Goal: Navigation & Orientation: Find specific page/section

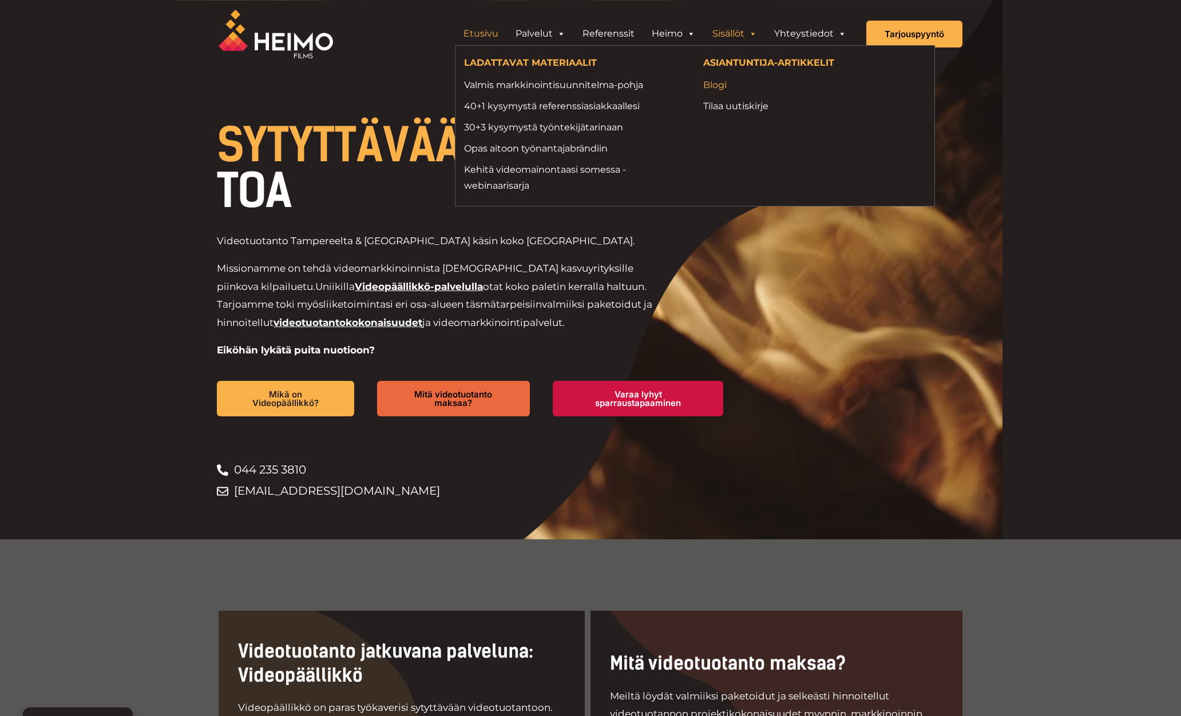
click at [720, 89] on link "Blogi" at bounding box center [814, 84] width 222 height 15
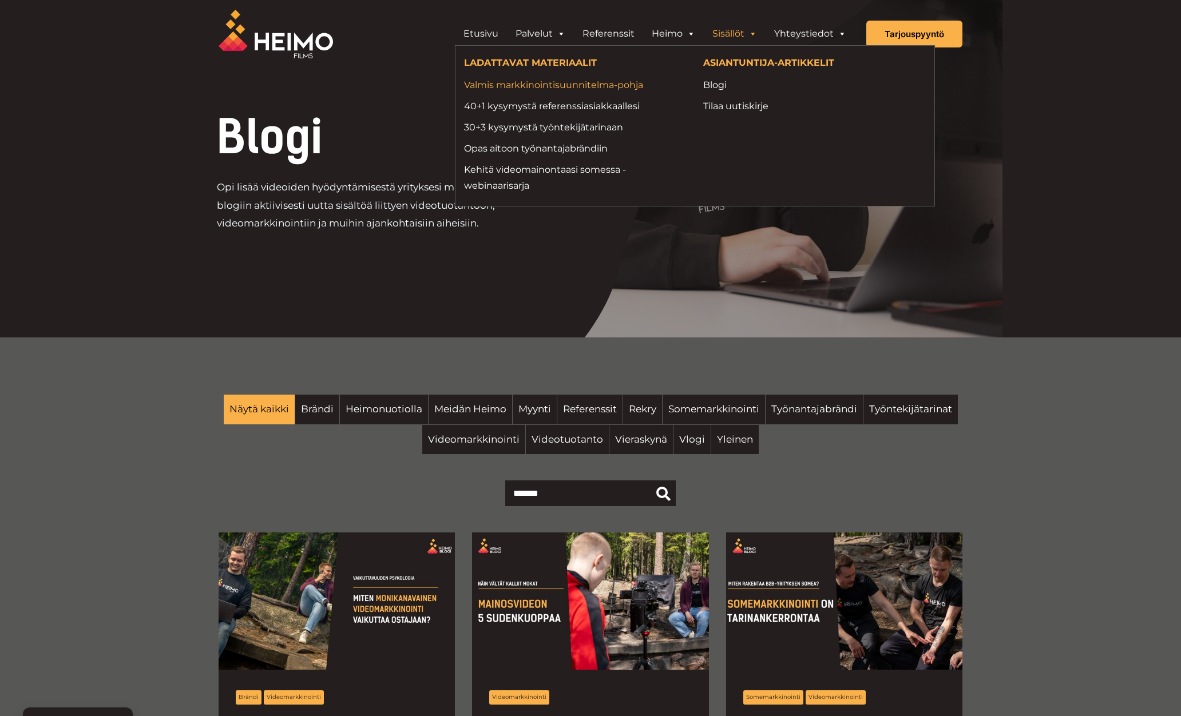
click at [554, 84] on link "Valmis markkinointisuunnitelma-pohja" at bounding box center [575, 84] width 222 height 15
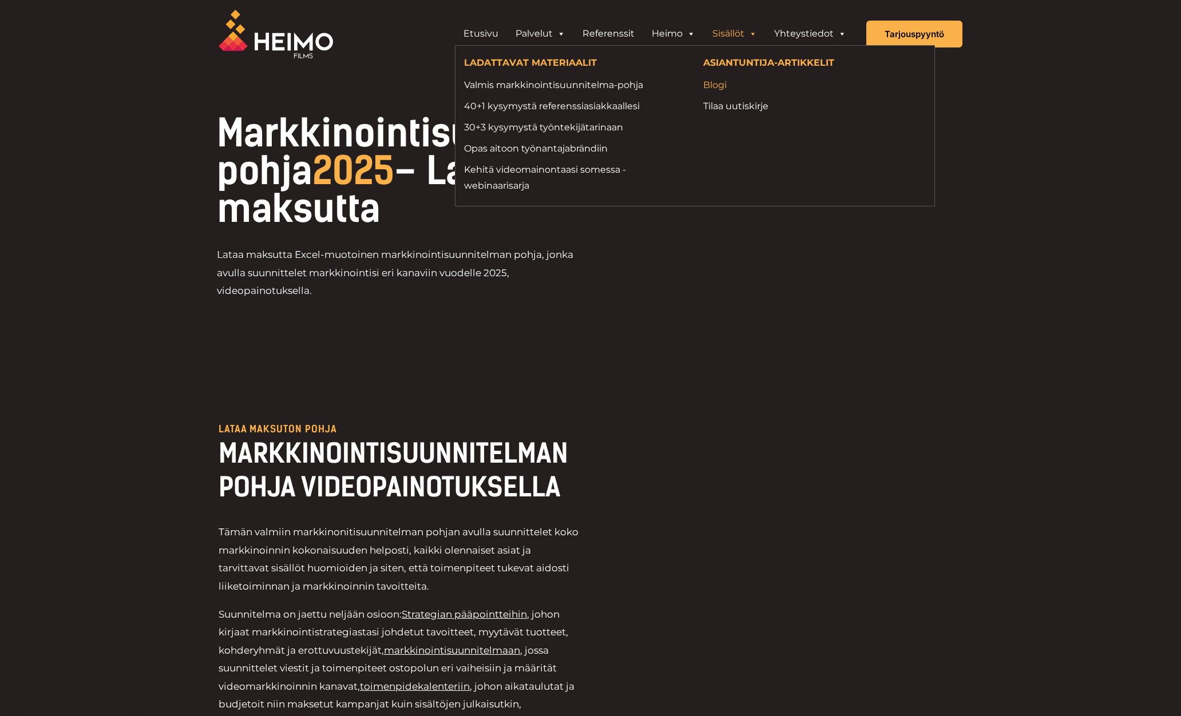
click at [713, 80] on link "Blogi" at bounding box center [814, 84] width 222 height 15
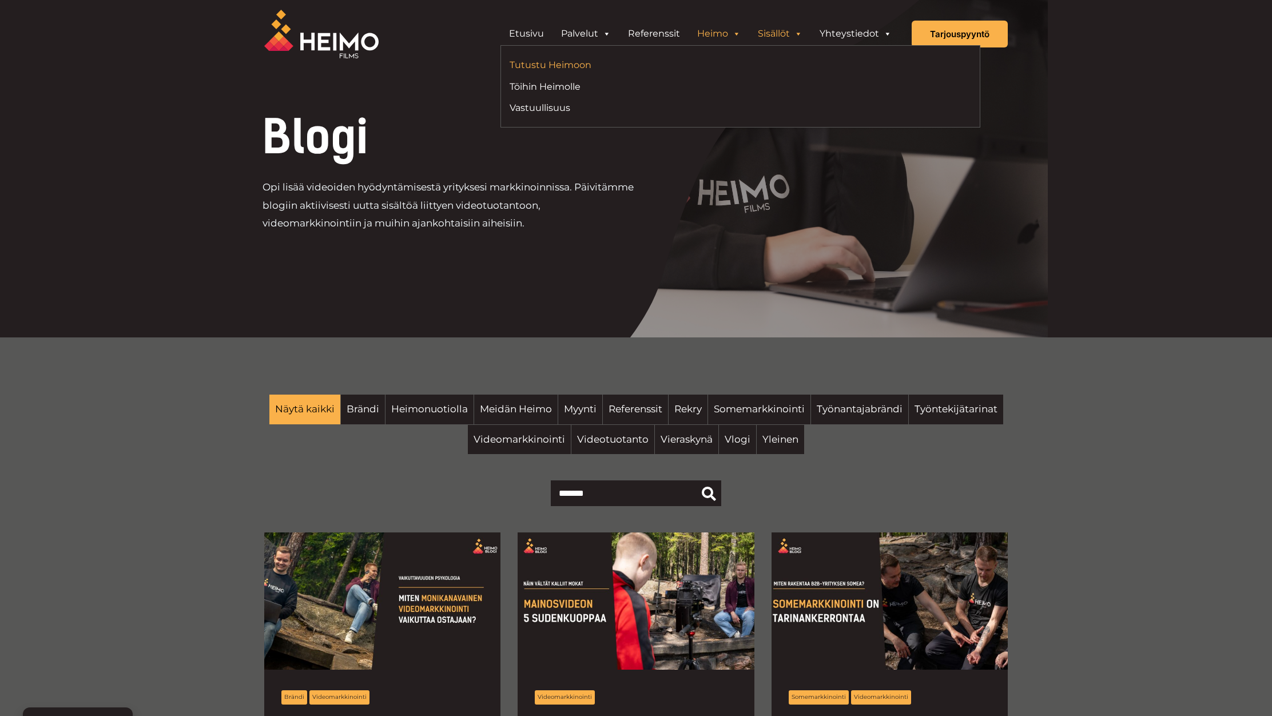
click at [675, 62] on link "Tutustu Heimoon" at bounding box center [621, 64] width 222 height 15
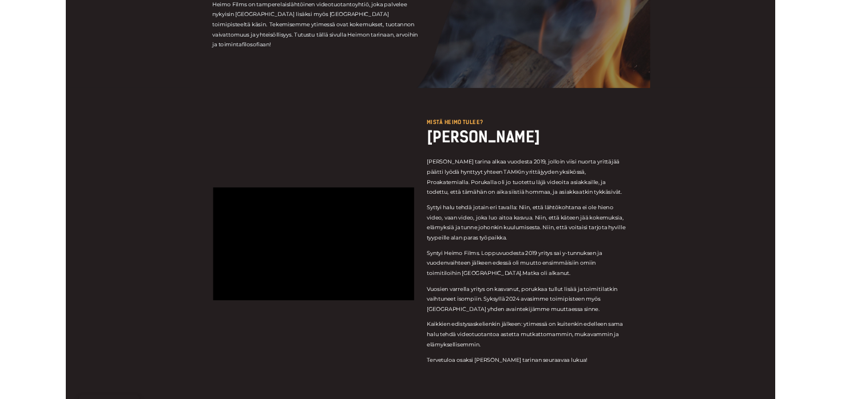
scroll to position [184, 0]
